Goal: Check status

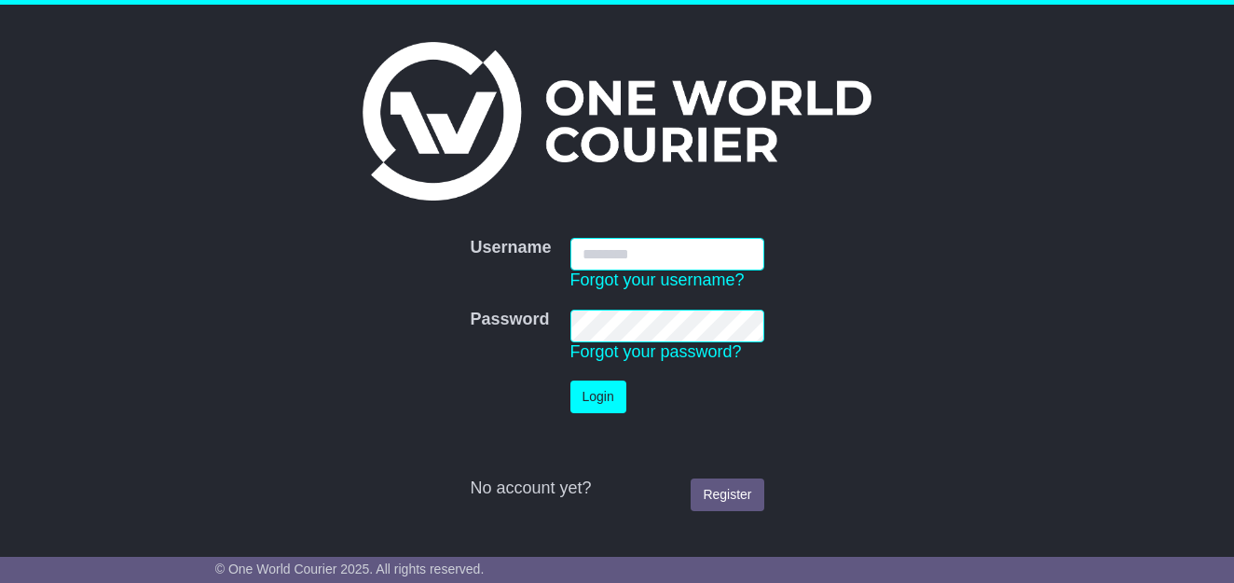
type input "**********"
click at [598, 395] on button "Login" at bounding box center [598, 396] width 56 height 33
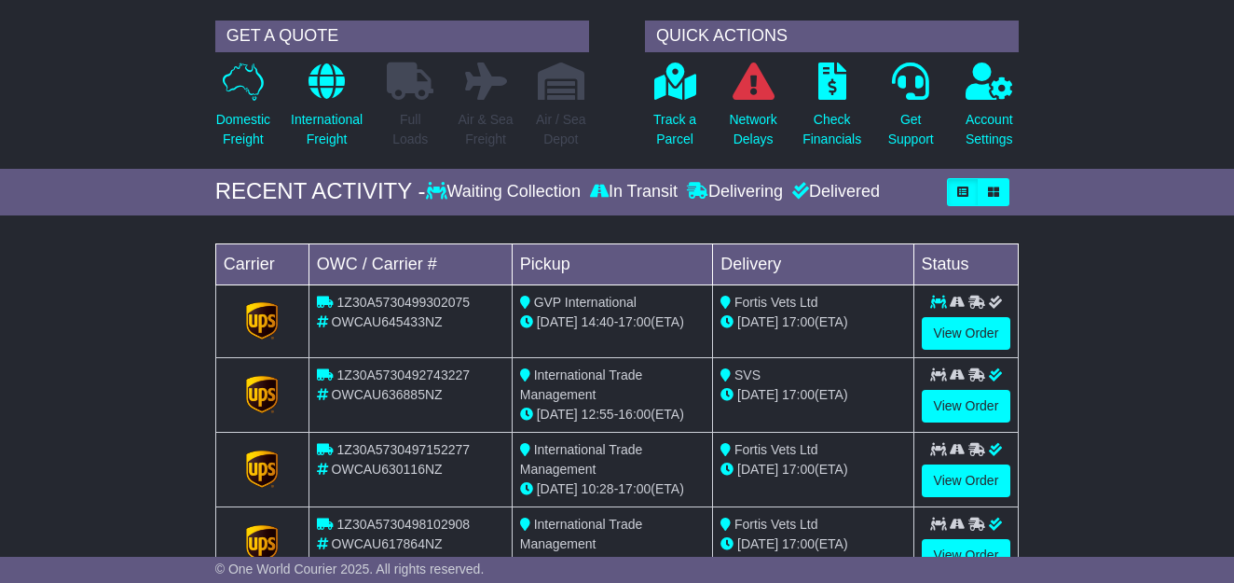
scroll to position [160, 0]
click at [964, 332] on link "View Order" at bounding box center [966, 332] width 89 height 33
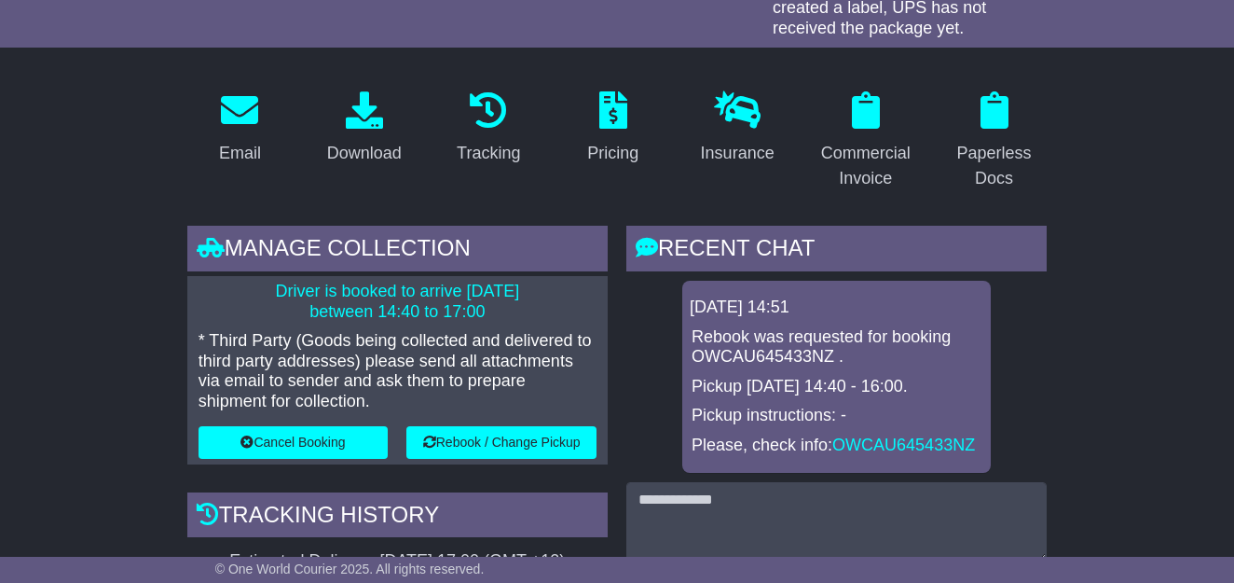
scroll to position [333, 0]
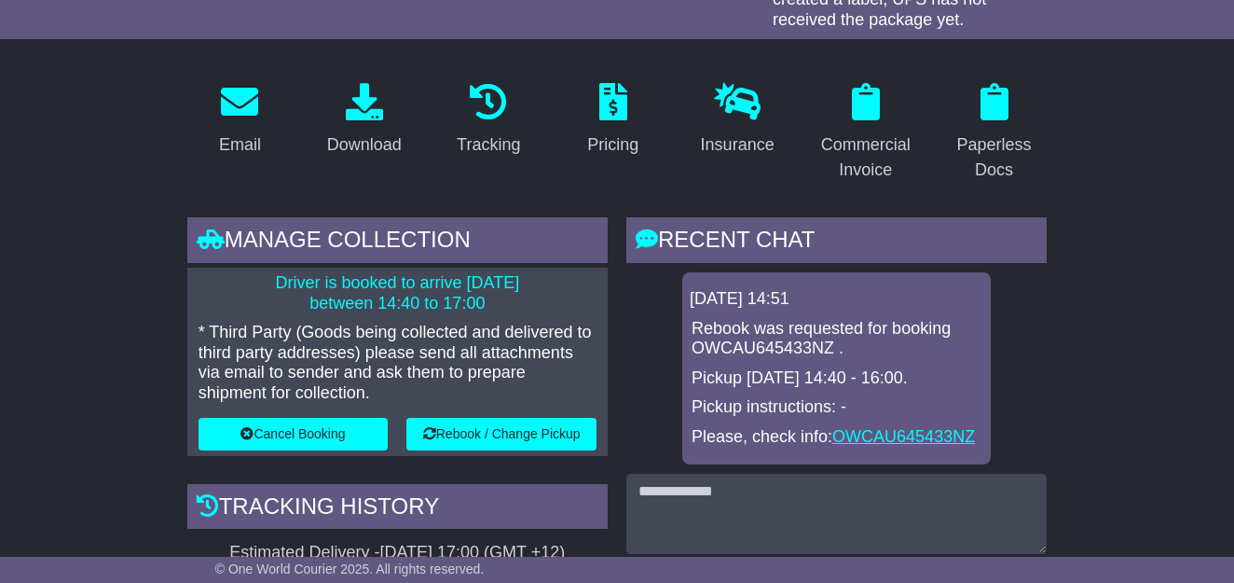
click at [869, 429] on link "OWCAU645433NZ" at bounding box center [903, 436] width 143 height 19
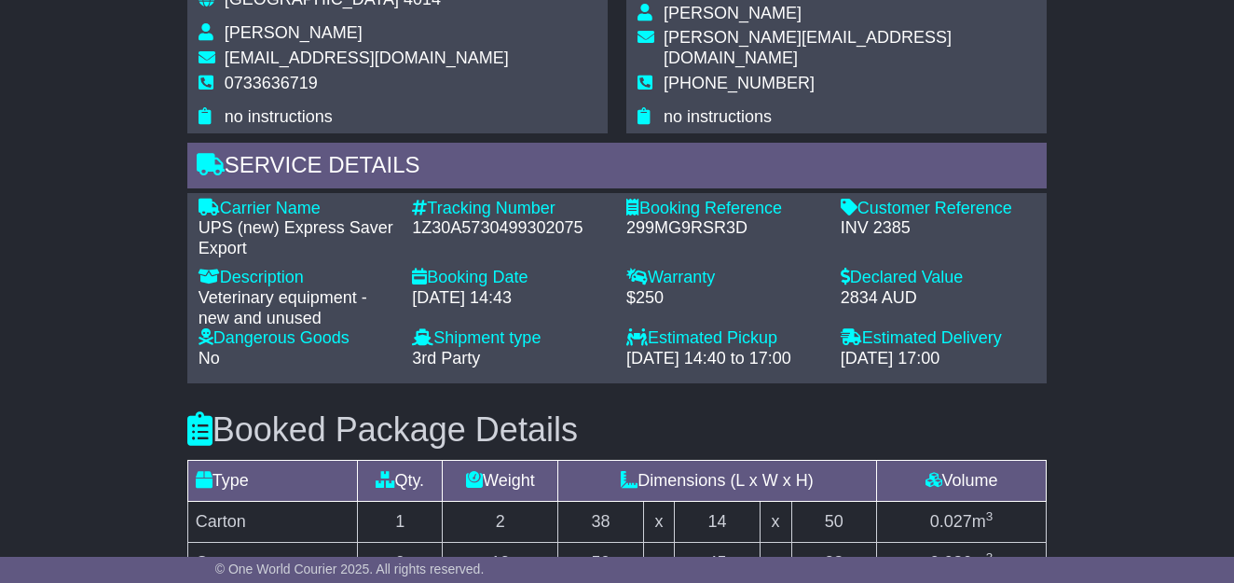
scroll to position [1548, 0]
drag, startPoint x: 415, startPoint y: 202, endPoint x: 593, endPoint y: 205, distance: 178.1
click at [593, 217] on div "1Z30A5730499302075" at bounding box center [510, 227] width 196 height 21
copy div "1Z30A5730499302075"
